Goal: Information Seeking & Learning: Learn about a topic

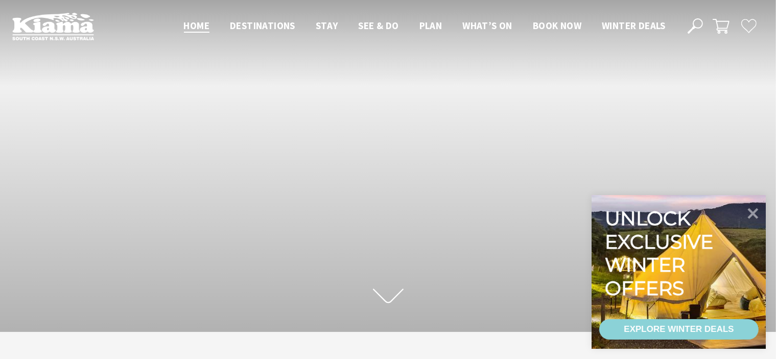
scroll to position [165, 785]
click at [753, 216] on icon at bounding box center [752, 213] width 25 height 25
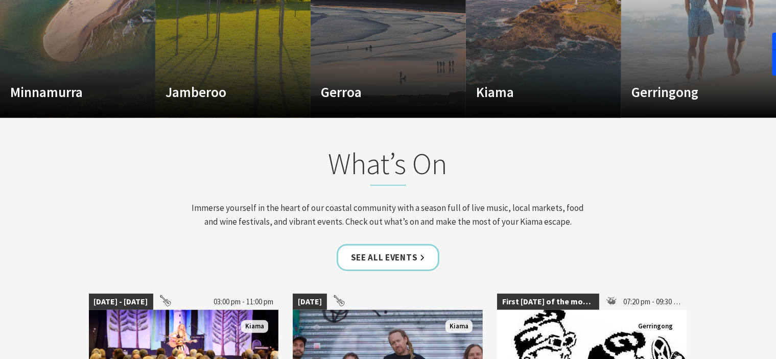
scroll to position [664, 0]
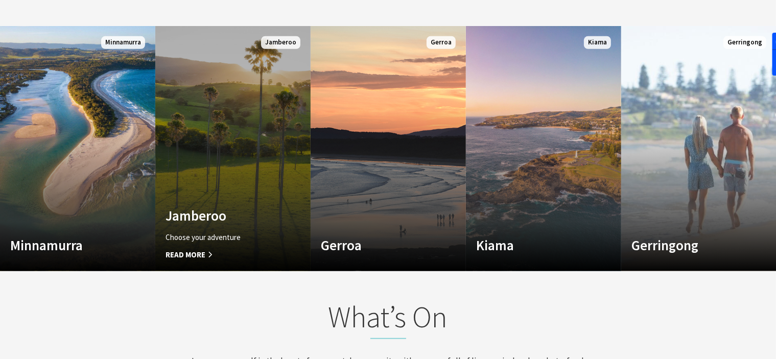
click at [176, 241] on p "Choose your adventure" at bounding box center [220, 237] width 111 height 12
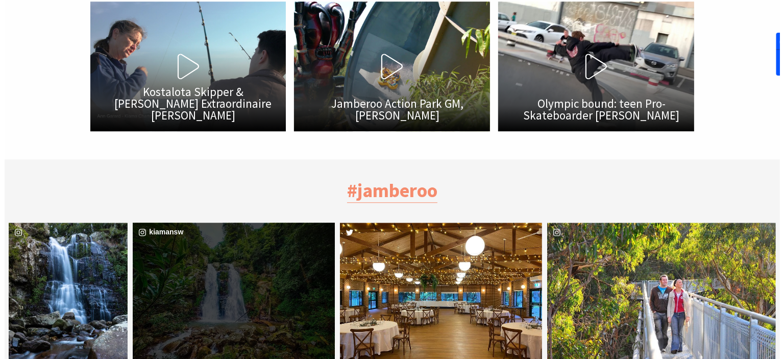
scroll to position [2553, 0]
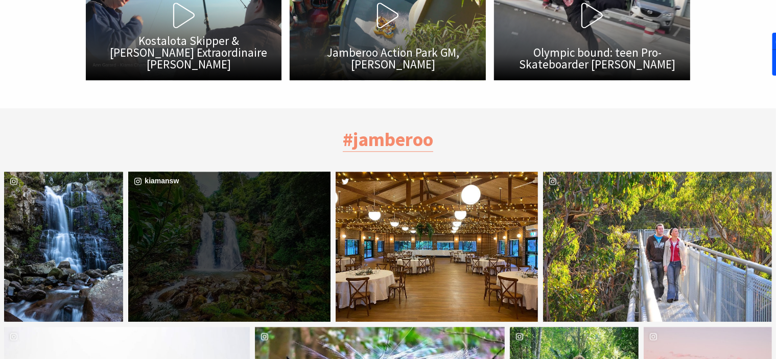
click at [251, 224] on div "kiamansw" at bounding box center [229, 247] width 202 height 150
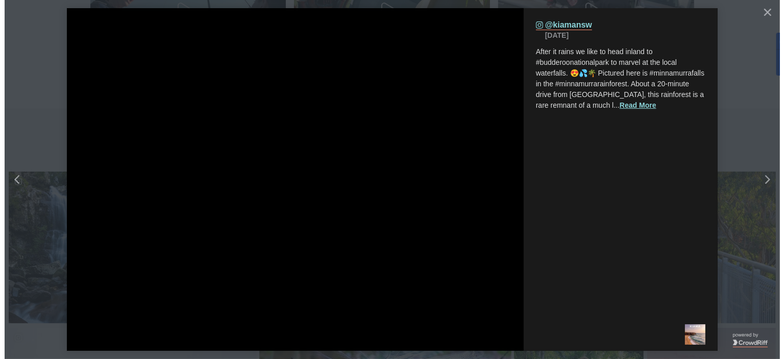
scroll to position [373, 799]
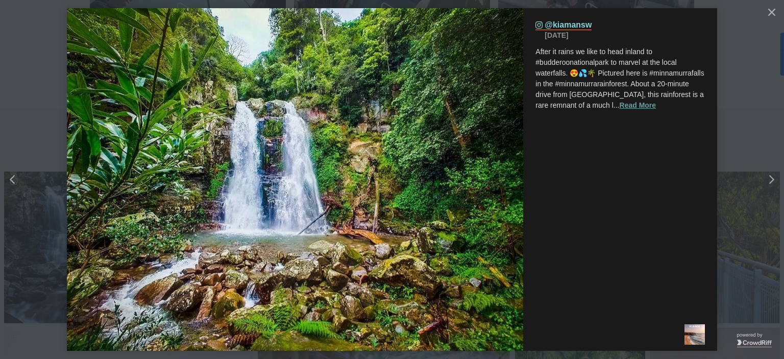
click at [645, 108] on button "Read More" at bounding box center [638, 105] width 37 height 11
